Goal: Register for event/course

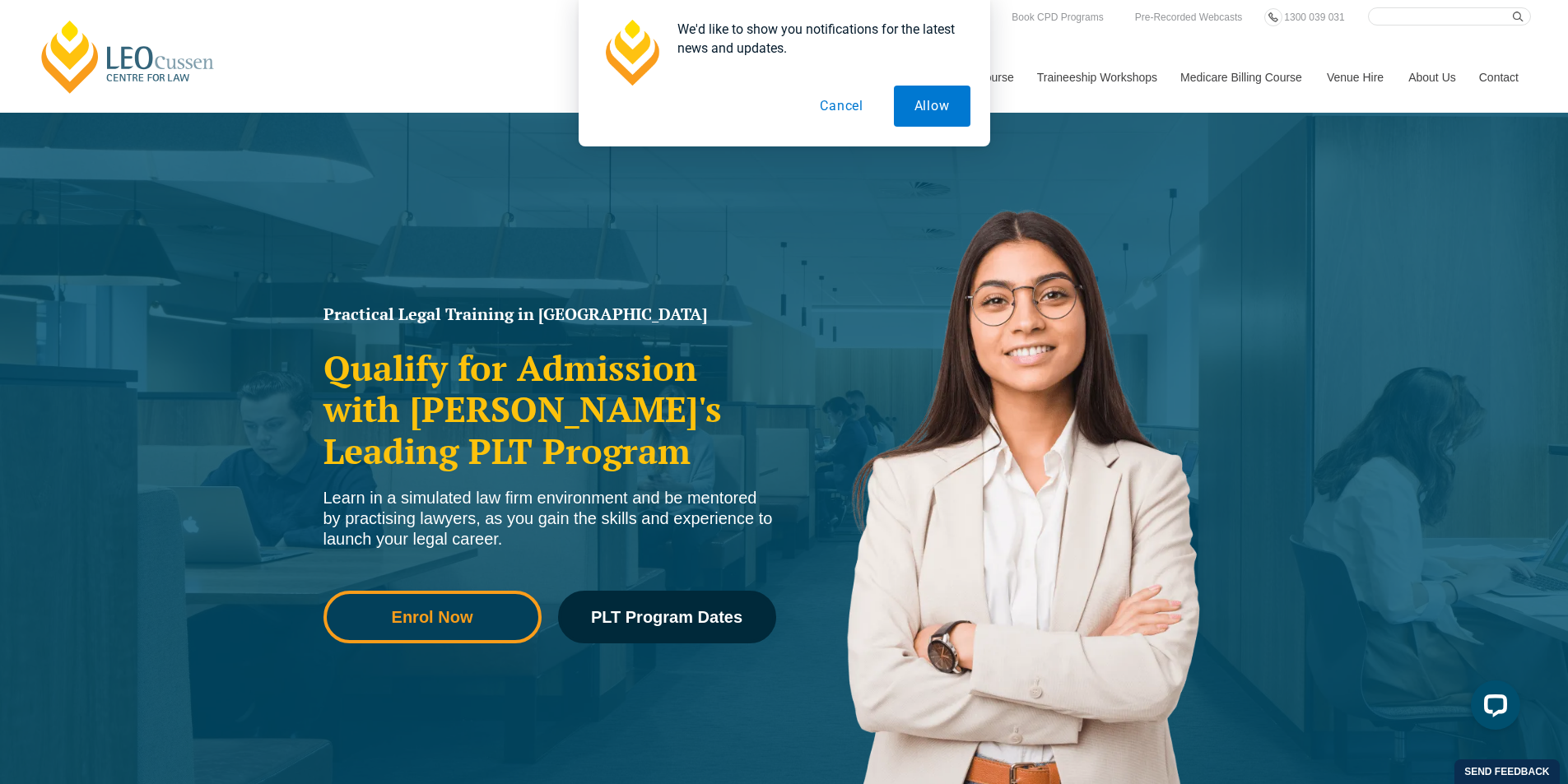
click at [435, 605] on link "Enrol Now" at bounding box center [432, 616] width 218 height 53
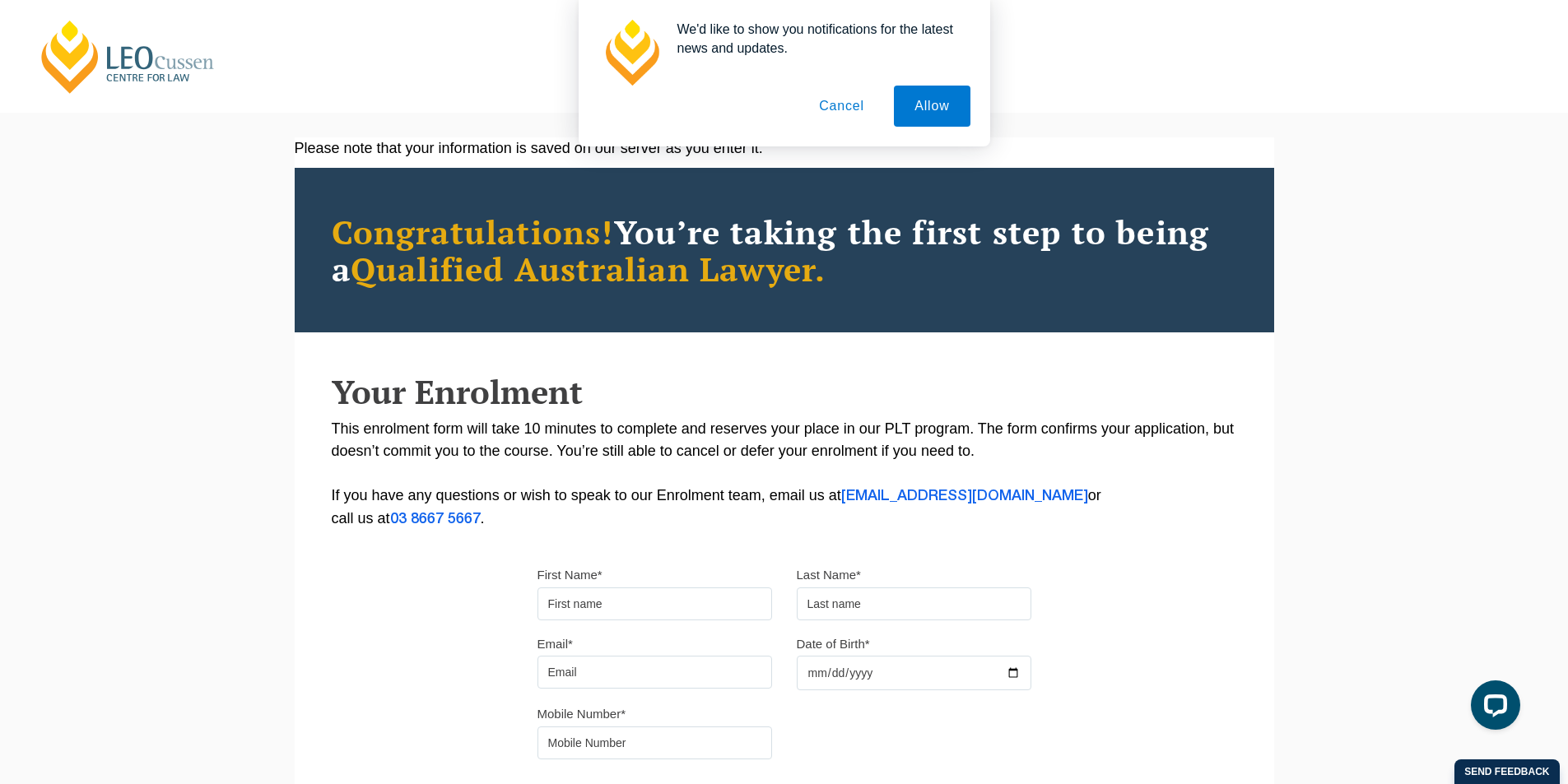
click at [853, 108] on button "Cancel" at bounding box center [841, 106] width 87 height 41
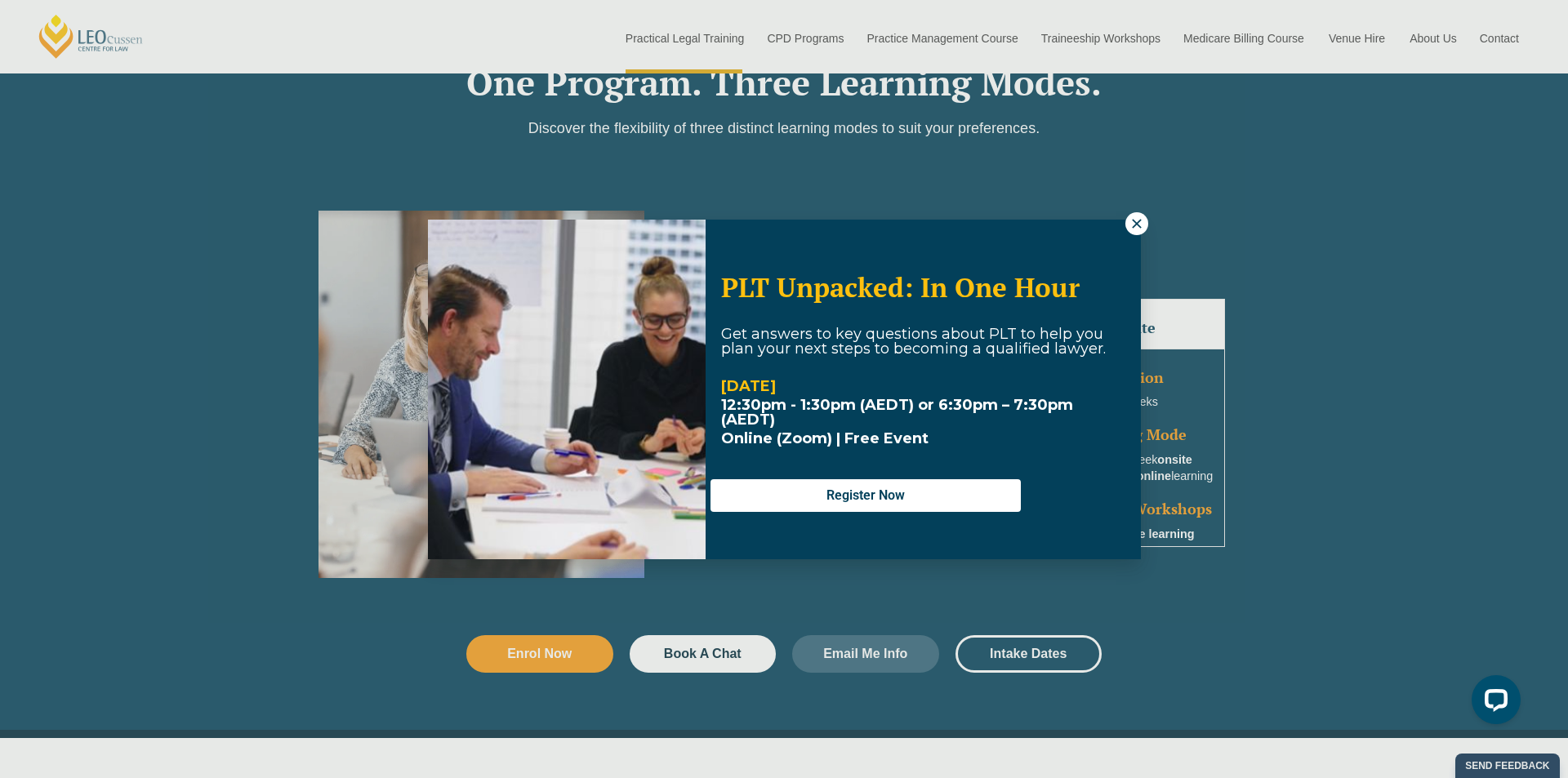
click at [1143, 222] on icon at bounding box center [1136, 224] width 15 height 15
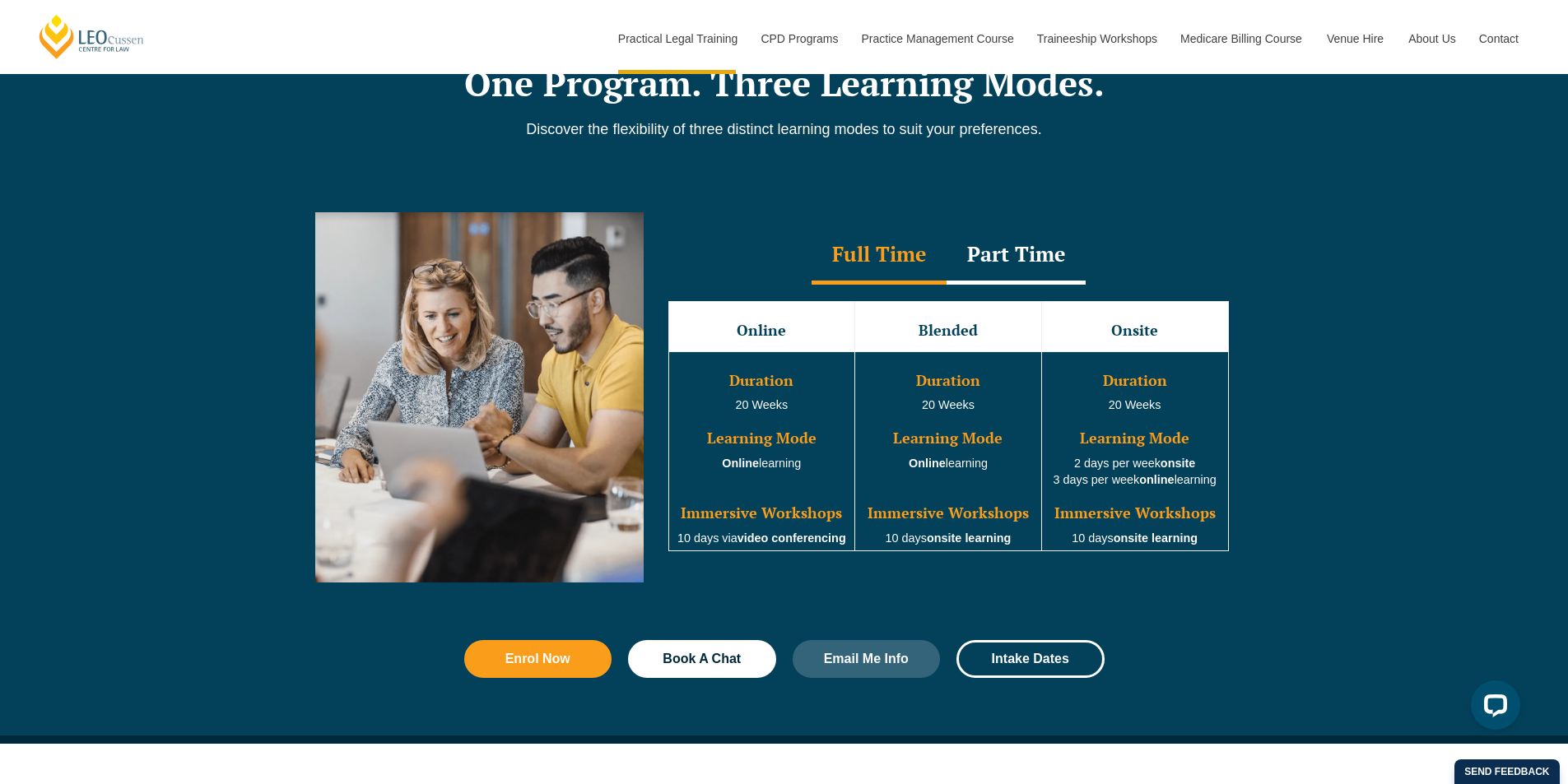
click at [1018, 266] on div "Part Time" at bounding box center [1015, 256] width 139 height 58
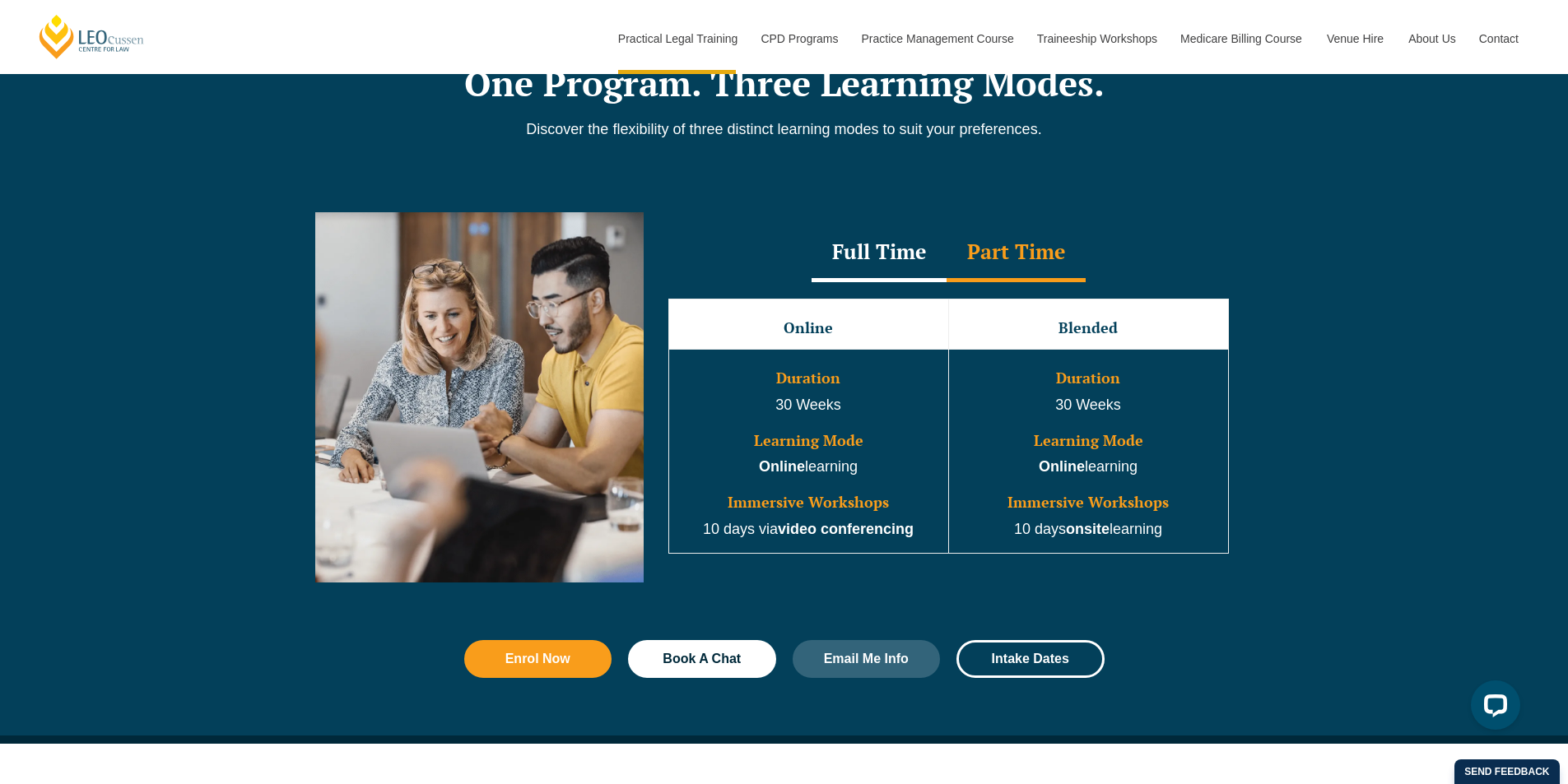
drag, startPoint x: 817, startPoint y: 281, endPoint x: 845, endPoint y: 230, distance: 58.2
click at [829, 269] on div "Full Time" at bounding box center [878, 253] width 135 height 58
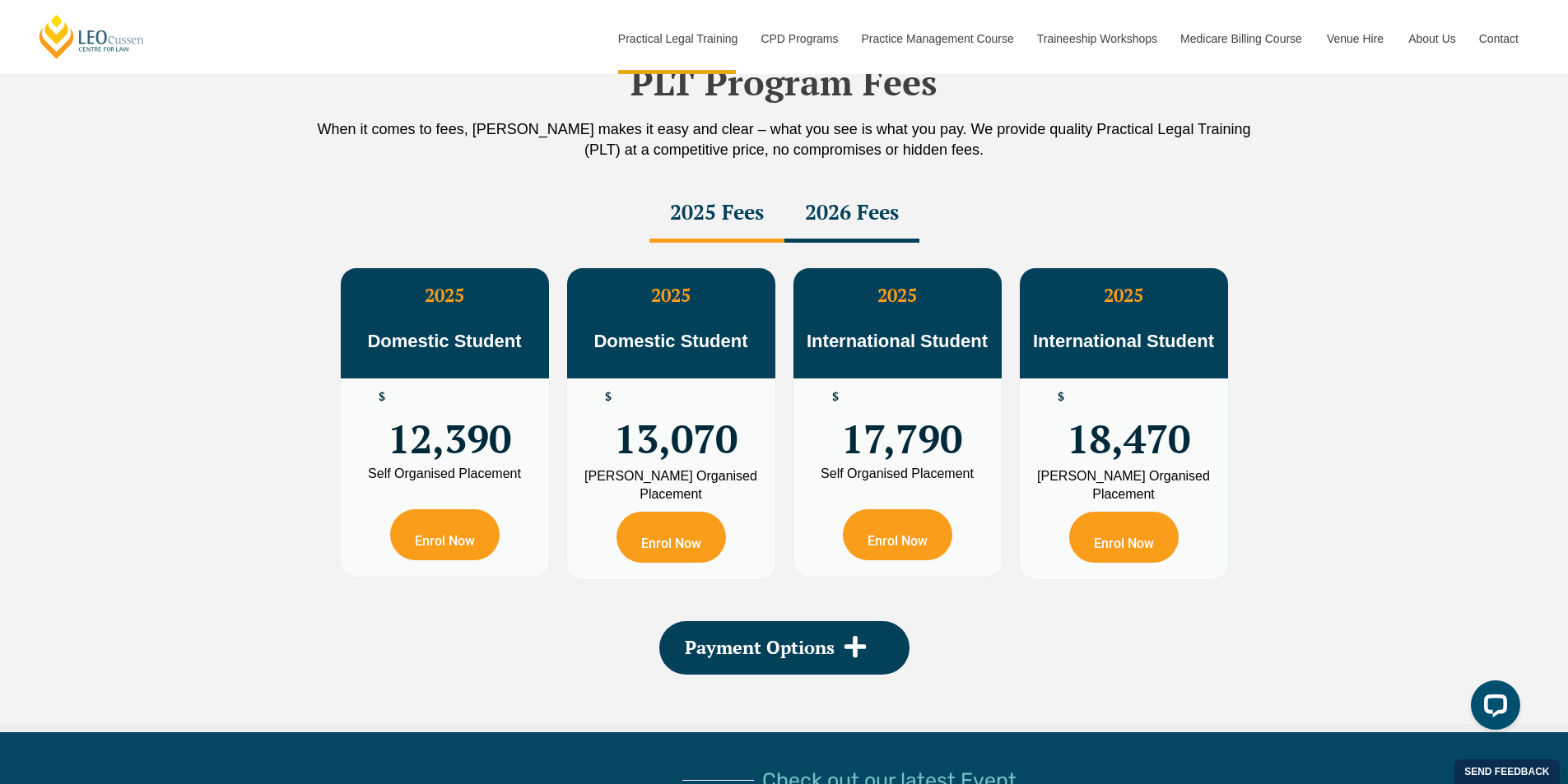
scroll to position [2881, 0]
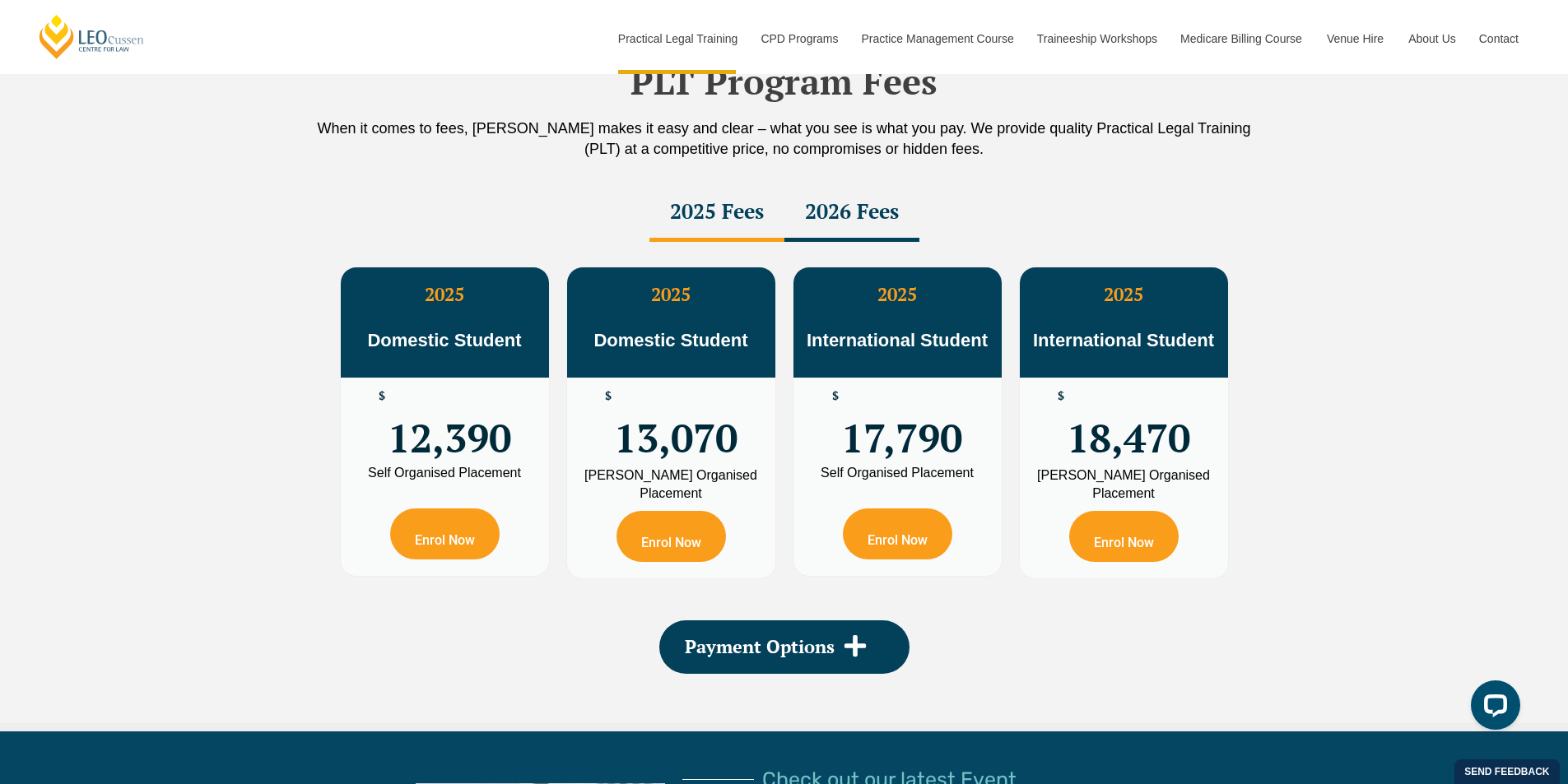
click at [877, 221] on div "2026 Fees" at bounding box center [851, 213] width 135 height 58
click at [857, 642] on icon at bounding box center [854, 645] width 21 height 21
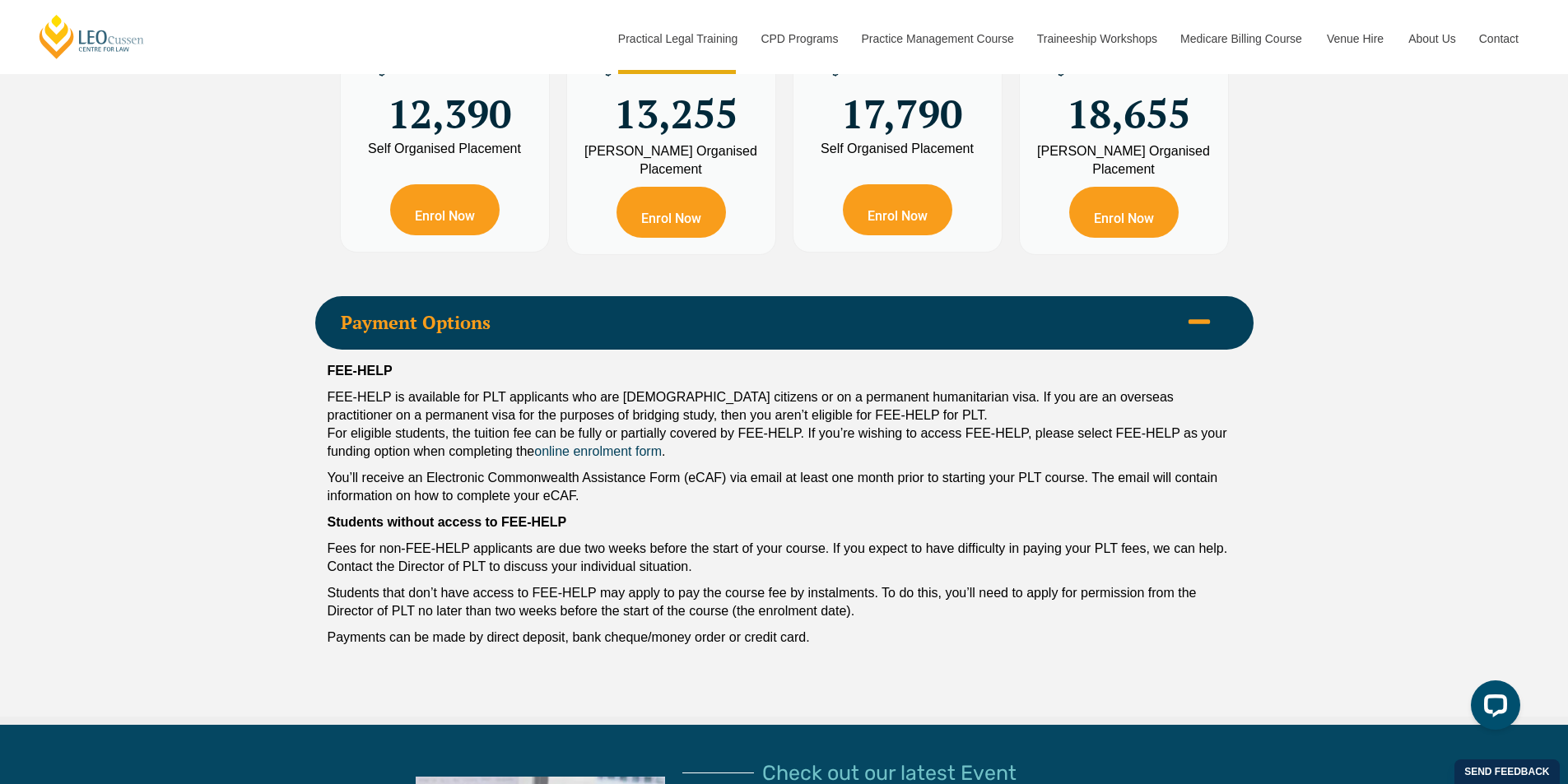
scroll to position [3374, 0]
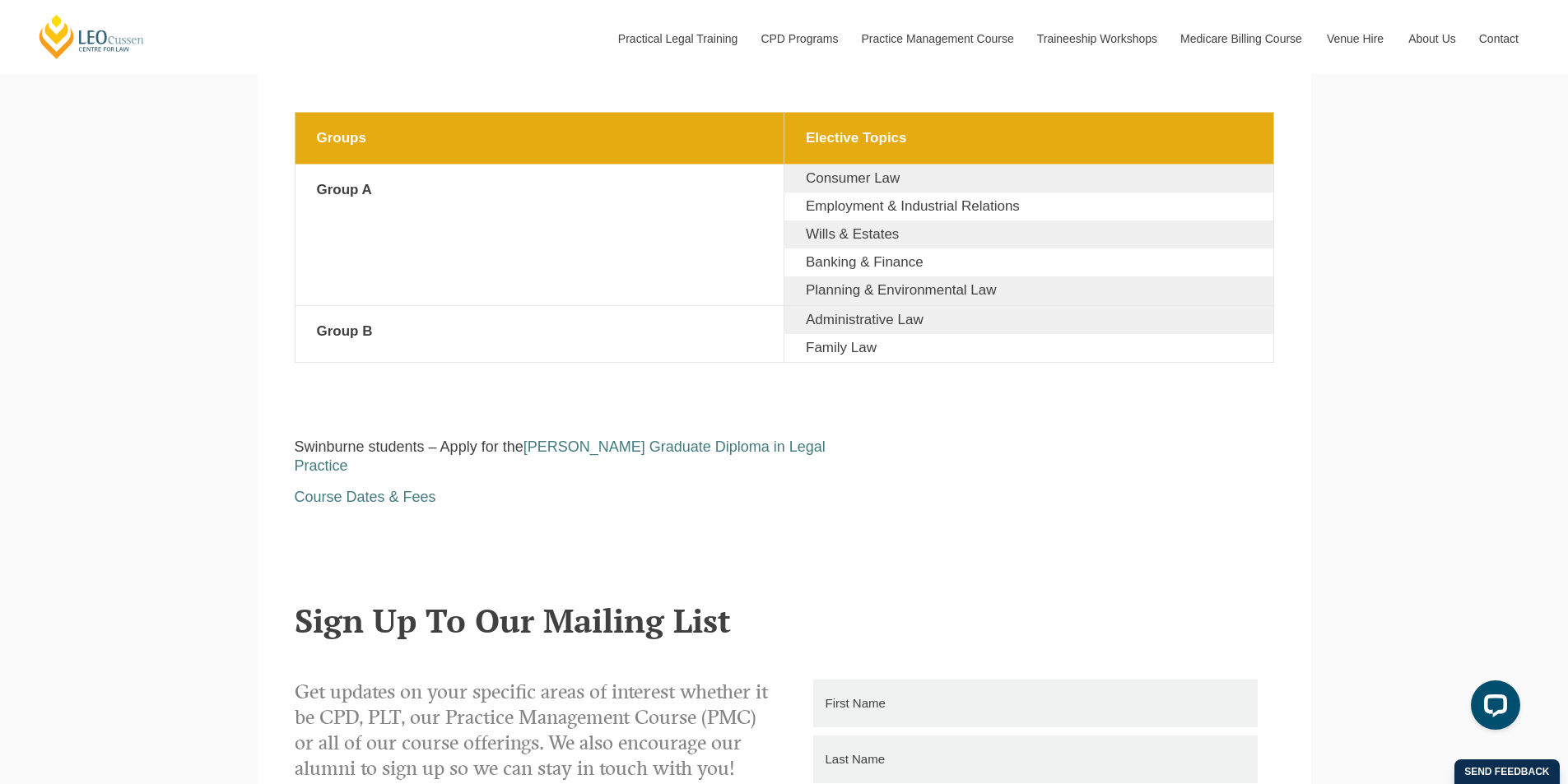
scroll to position [3045, 0]
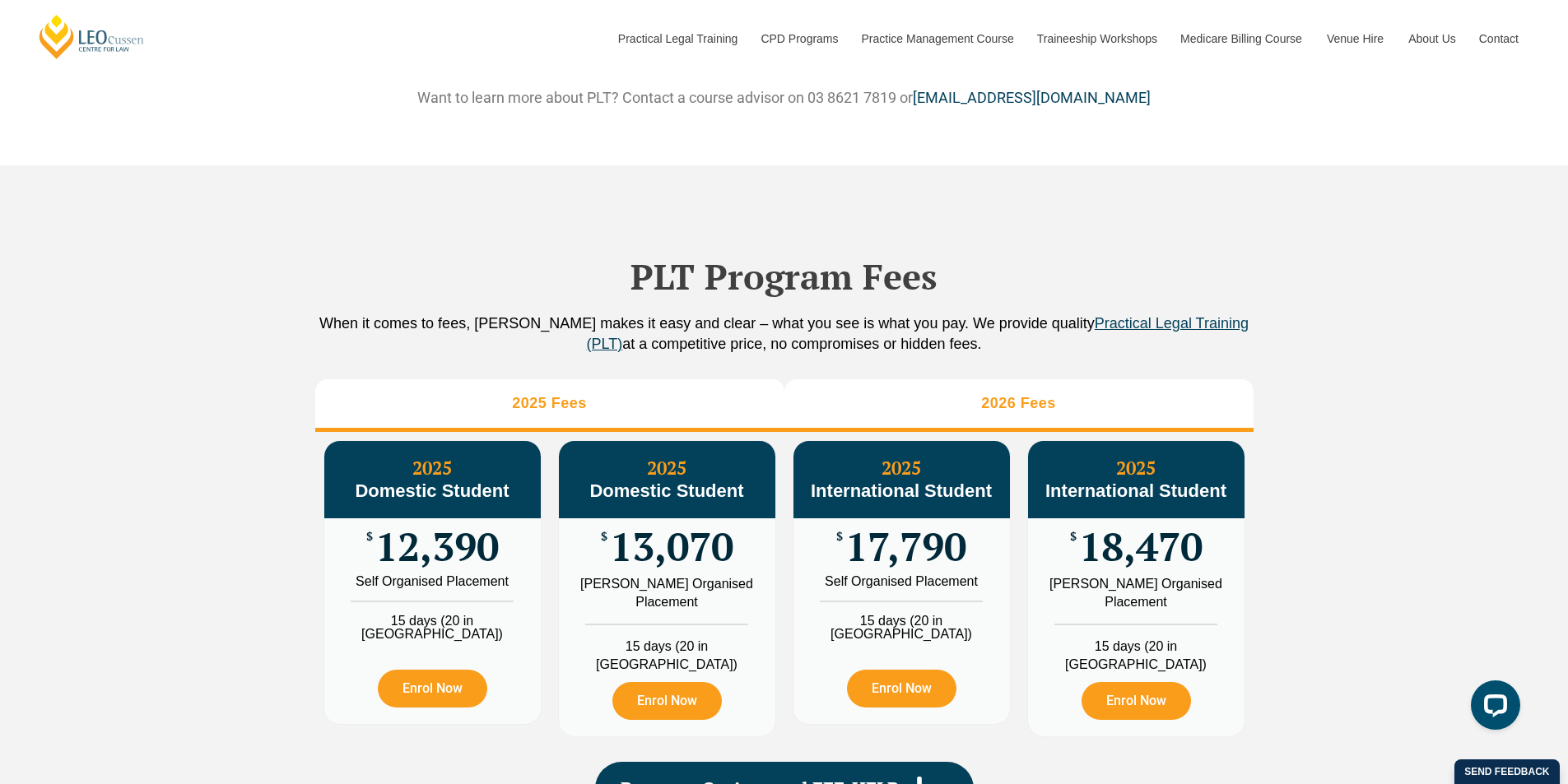
click at [934, 412] on li "2026 Fees" at bounding box center [1018, 405] width 469 height 53
click at [675, 406] on li "2025 Fees" at bounding box center [550, 405] width 469 height 53
click at [923, 415] on li "2026 Fees" at bounding box center [1018, 405] width 469 height 53
click at [752, 416] on li "2025 Fees" at bounding box center [550, 405] width 469 height 53
click at [887, 420] on li "2026 Fees" at bounding box center [1018, 405] width 469 height 53
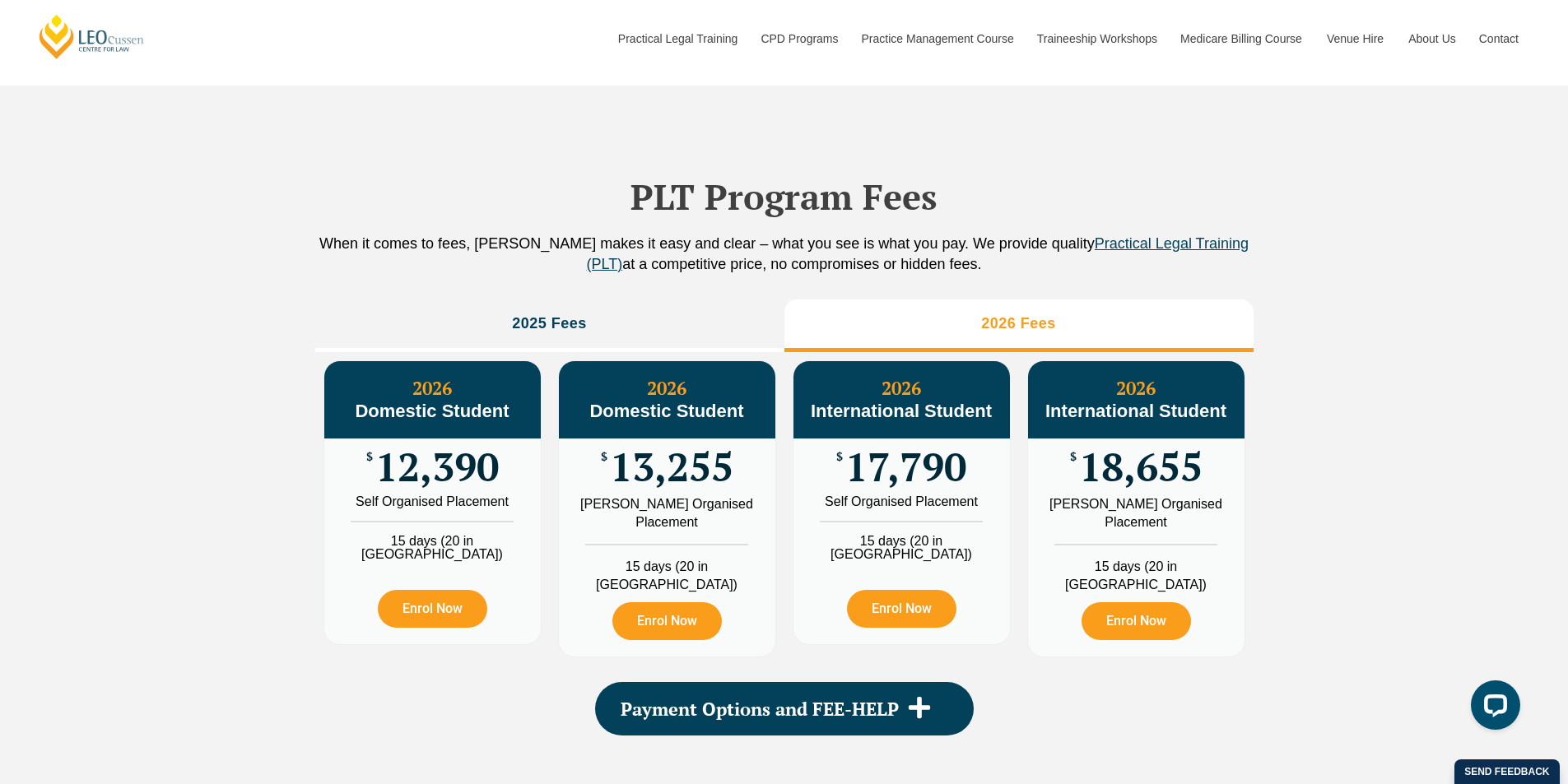
scroll to position [1729, 0]
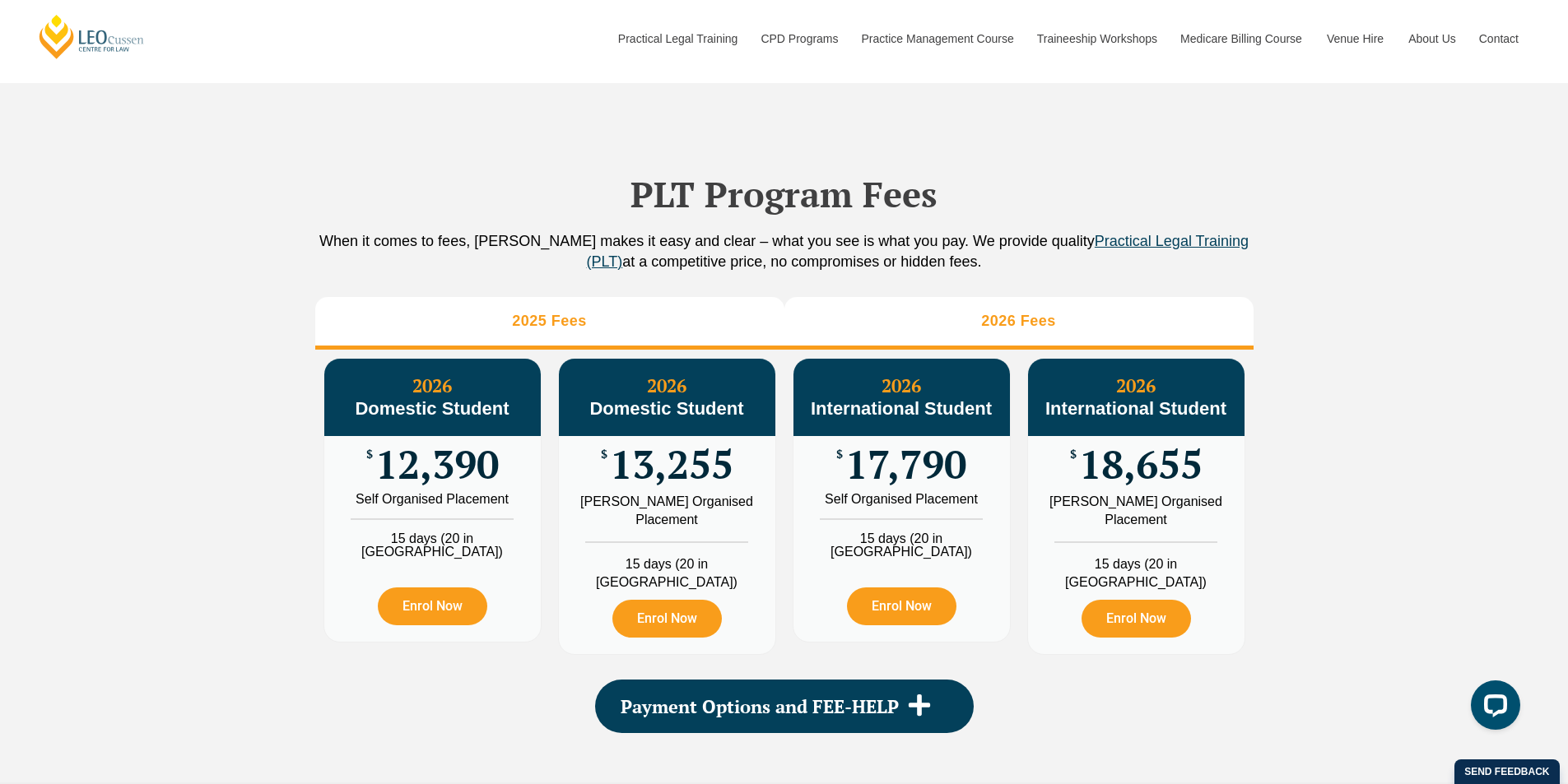
click at [701, 348] on li "2025 Fees" at bounding box center [550, 323] width 469 height 53
click at [976, 350] on li "2026 Fees" at bounding box center [1018, 323] width 469 height 53
click at [667, 346] on li "2025 Fees" at bounding box center [550, 323] width 469 height 53
click at [929, 350] on li "2026 Fees" at bounding box center [1018, 323] width 469 height 53
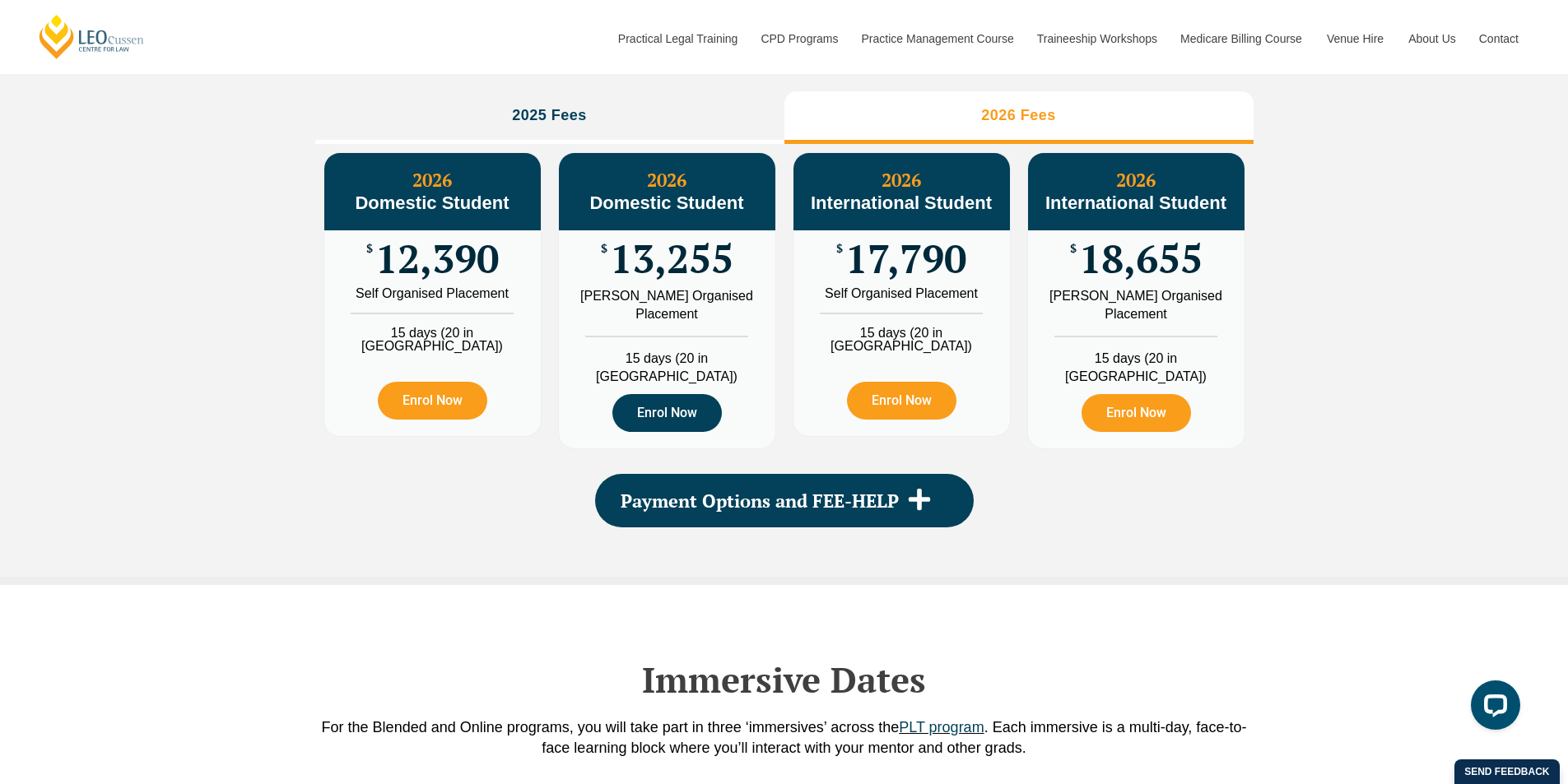
scroll to position [1975, 0]
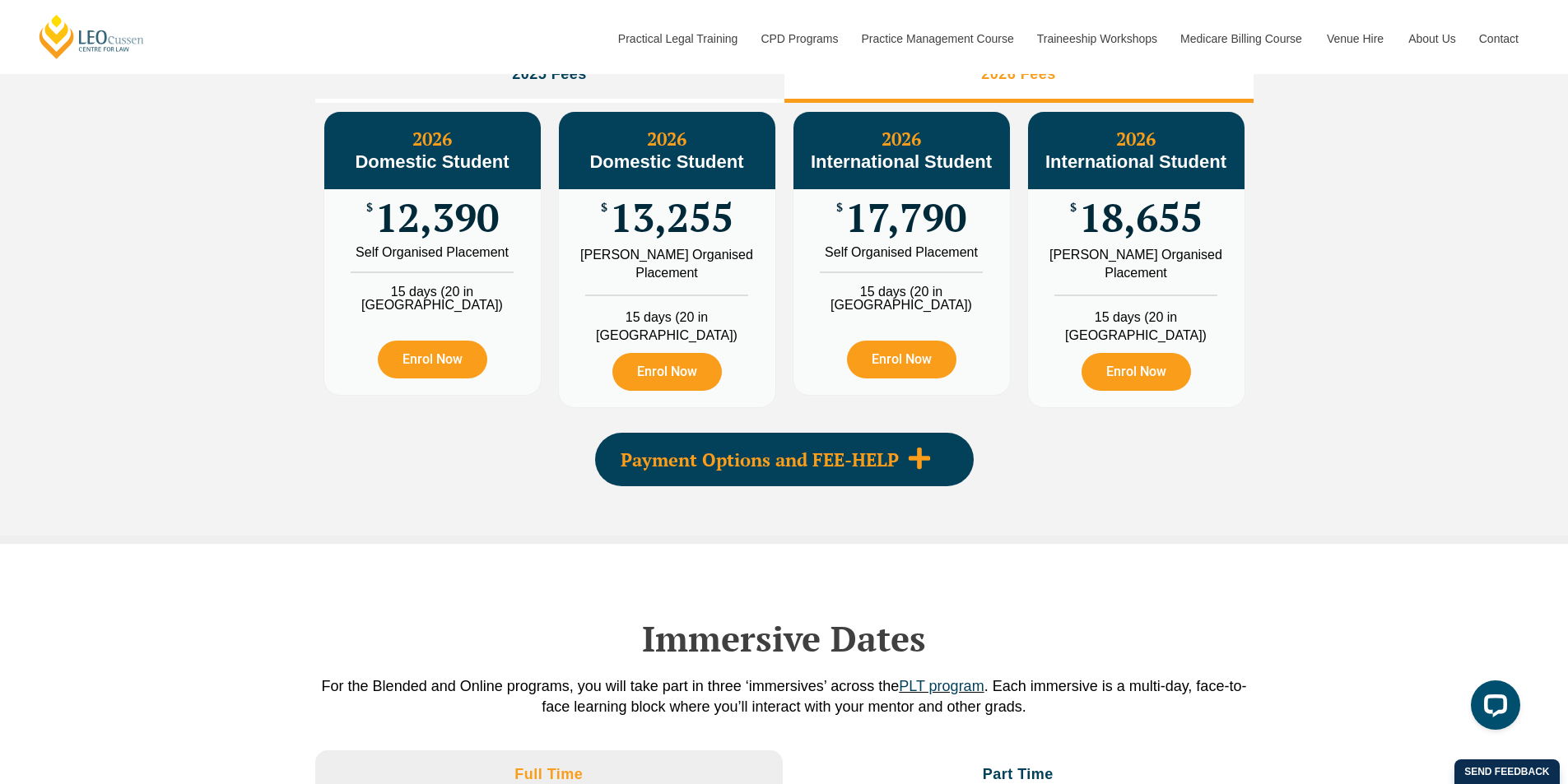
click at [744, 459] on span "Payment Options and FEE-HELP" at bounding box center [759, 460] width 278 height 18
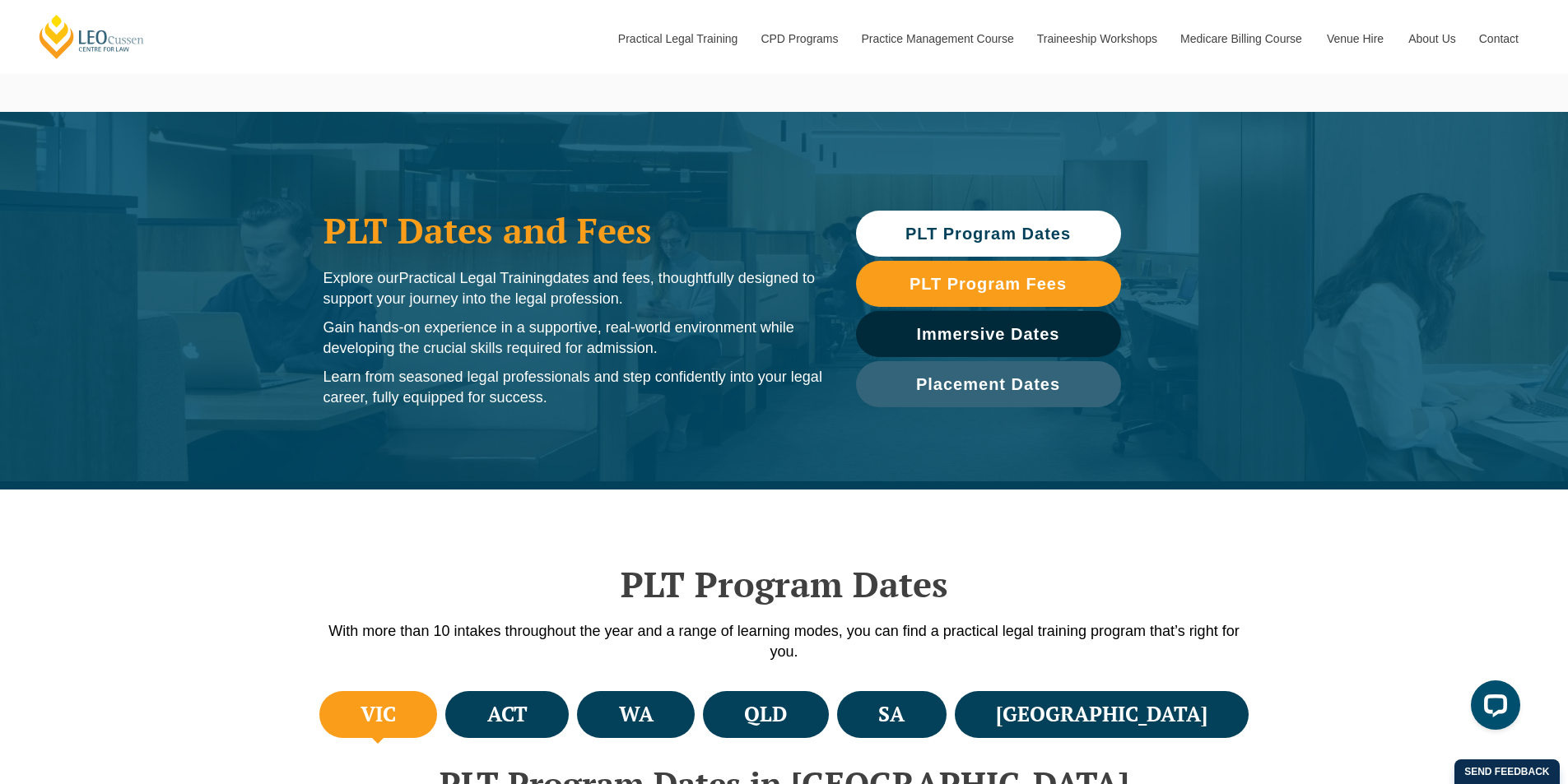
scroll to position [0, 0]
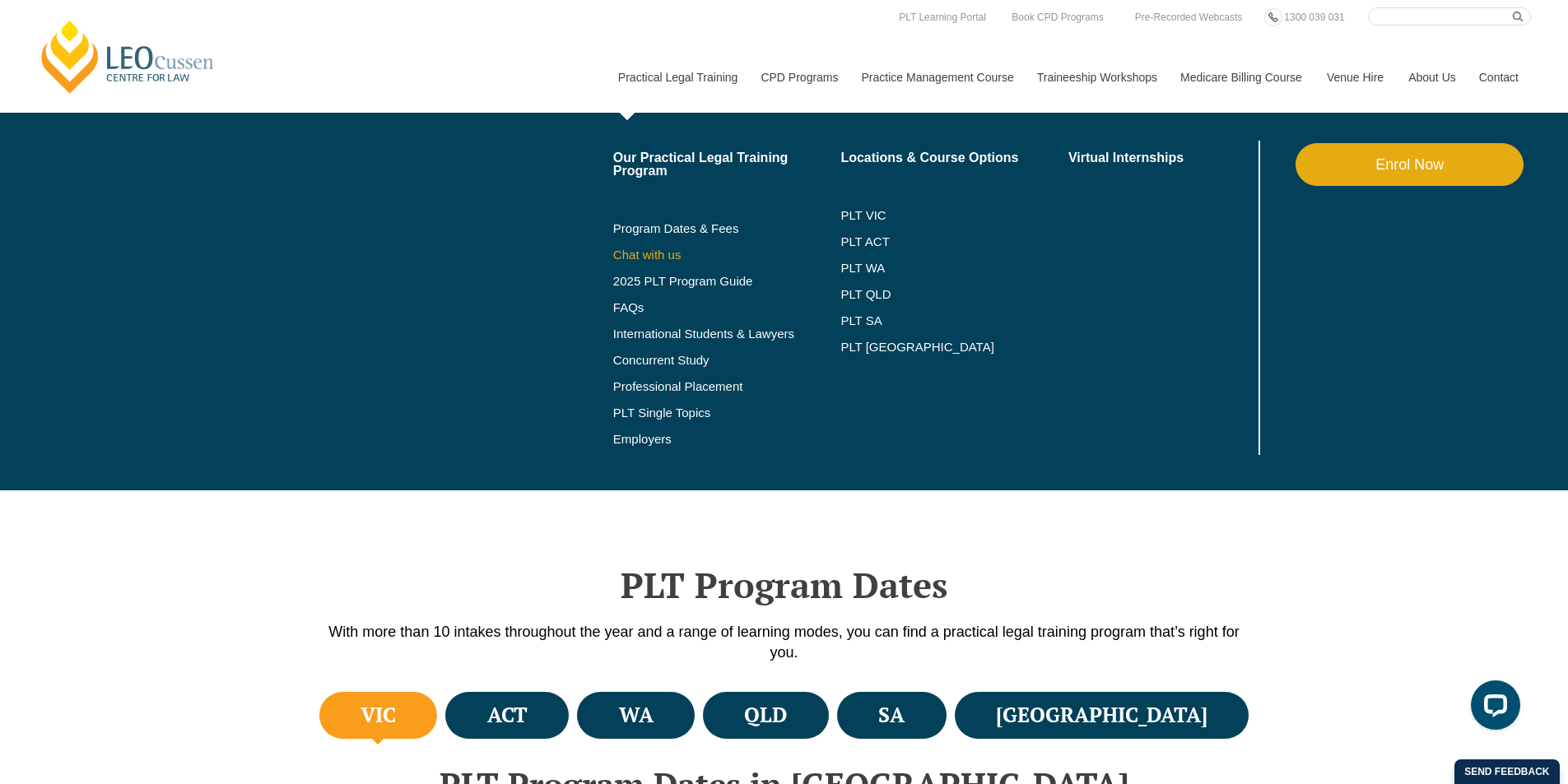
click at [646, 259] on link "Chat with us" at bounding box center [727, 254] width 228 height 13
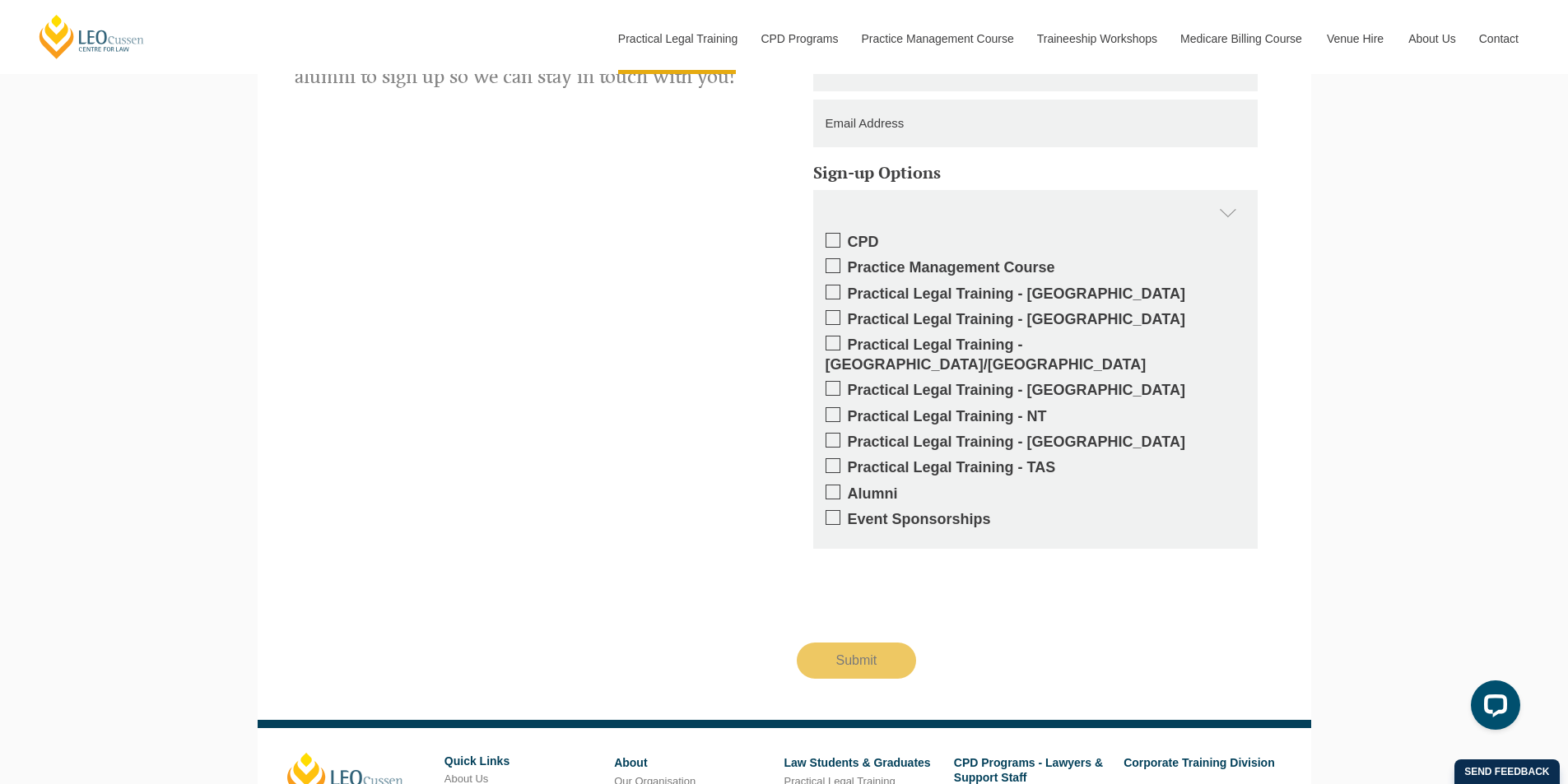
scroll to position [1103, 0]
